Goal: Find contact information: Obtain details needed to contact an individual or organization

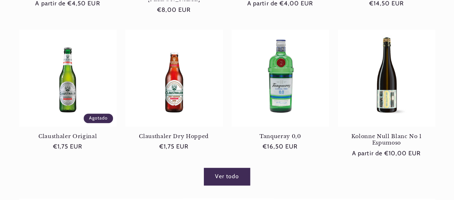
scroll to position [478, 0]
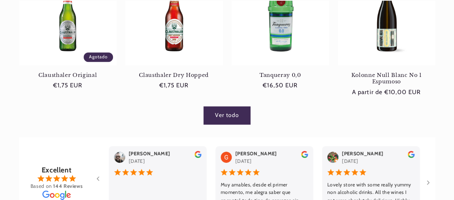
click at [229, 109] on link "Ver todo" at bounding box center [227, 116] width 46 height 18
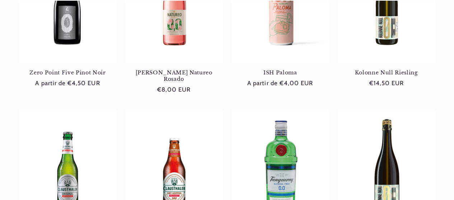
scroll to position [0, 404]
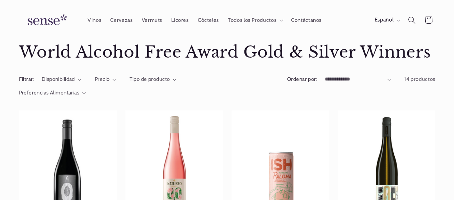
scroll to position [0, 0]
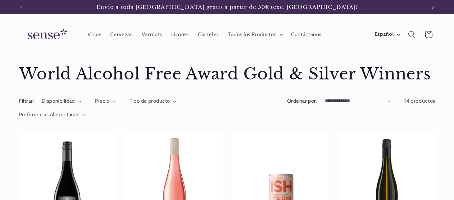
click at [51, 37] on img at bounding box center [46, 34] width 54 height 20
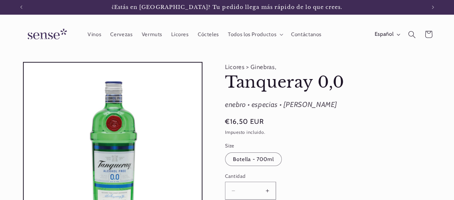
scroll to position [95, 0]
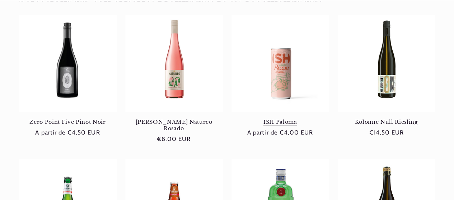
scroll to position [0, 404]
click at [167, 132] on link "[PERSON_NAME] Natureo Rosado" at bounding box center [174, 125] width 98 height 13
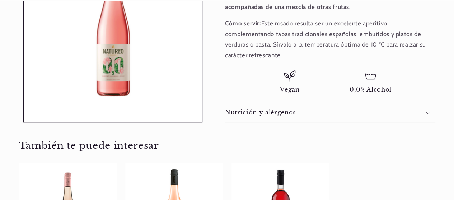
scroll to position [382, 0]
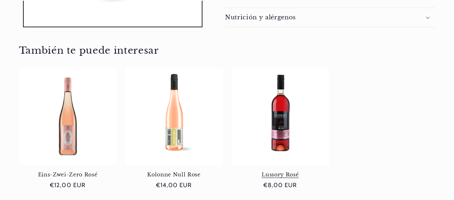
click at [285, 172] on link "Lussory Rosé" at bounding box center [280, 175] width 98 height 6
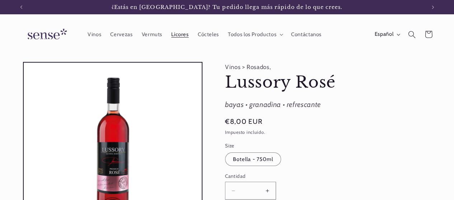
click at [179, 35] on span "Licores" at bounding box center [179, 34] width 17 height 7
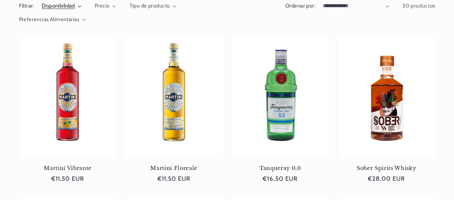
scroll to position [0, 404]
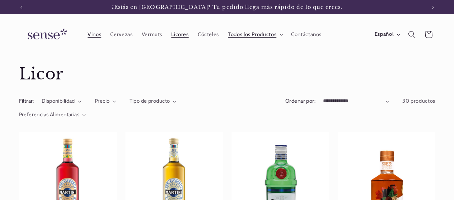
click at [91, 34] on span "Vinos" at bounding box center [94, 34] width 14 height 7
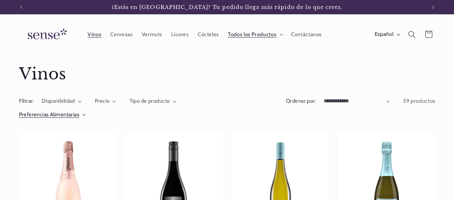
click at [83, 116] on icon "Preferencias Alimentarias (0 seleccionado)" at bounding box center [84, 115] width 4 height 2
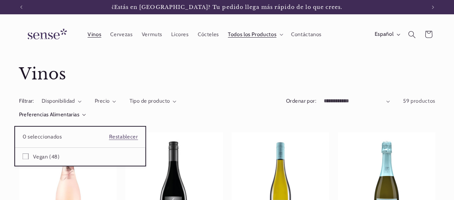
click at [86, 119] on summary "Preferencias Alimentarias" at bounding box center [52, 115] width 67 height 8
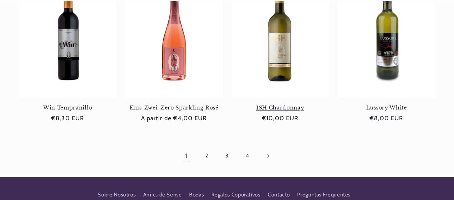
scroll to position [669, 0]
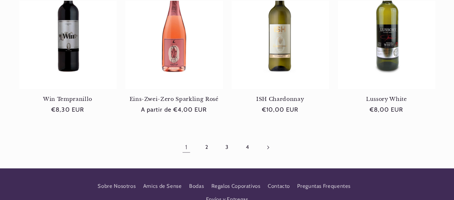
click at [268, 146] on icon "Página siguiente" at bounding box center [268, 148] width 2 height 4
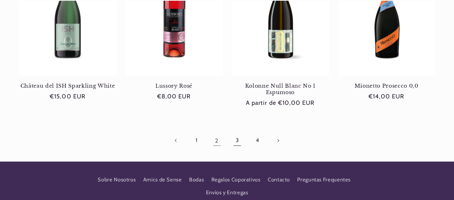
click at [237, 140] on link "3" at bounding box center [237, 140] width 16 height 16
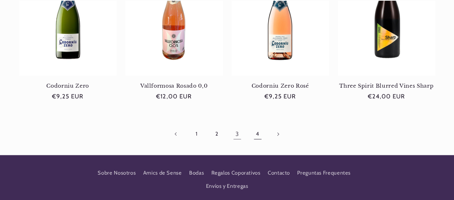
scroll to position [0, 404]
click at [260, 135] on link "4" at bounding box center [257, 134] width 16 height 16
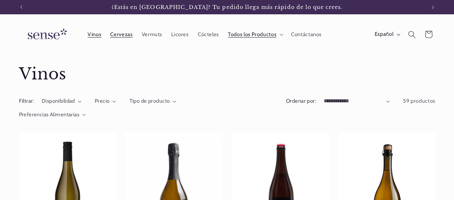
click at [118, 36] on span "Cervezas" at bounding box center [121, 34] width 22 height 7
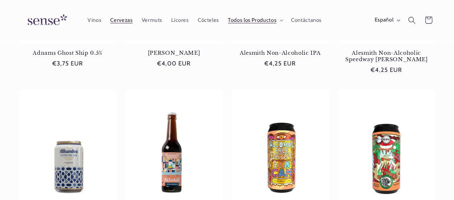
scroll to position [0, 404]
click at [44, 20] on img at bounding box center [46, 20] width 54 height 20
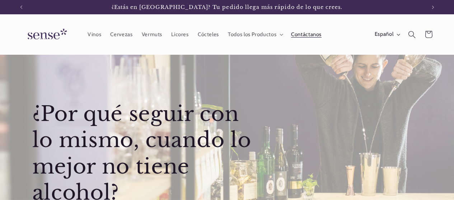
click at [311, 34] on span "Contáctanos" at bounding box center [306, 34] width 30 height 7
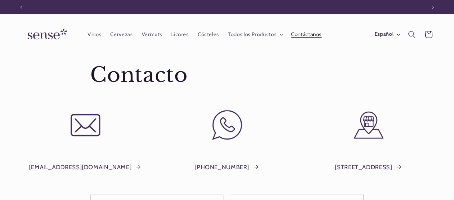
scroll to position [0, 404]
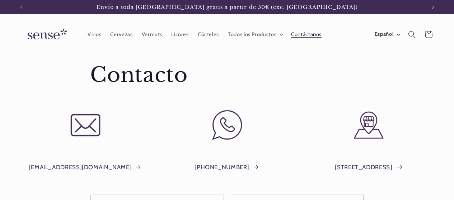
click at [386, 167] on link "[STREET_ADDRESS]" at bounding box center [368, 167] width 67 height 11
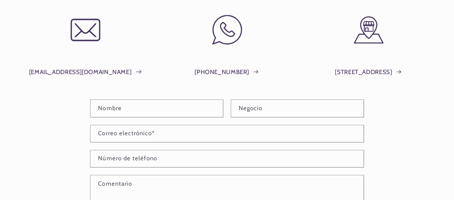
click at [80, 70] on link "[EMAIL_ADDRESS][DOMAIN_NAME]" at bounding box center [85, 72] width 113 height 11
